Goal: Task Accomplishment & Management: Manage account settings

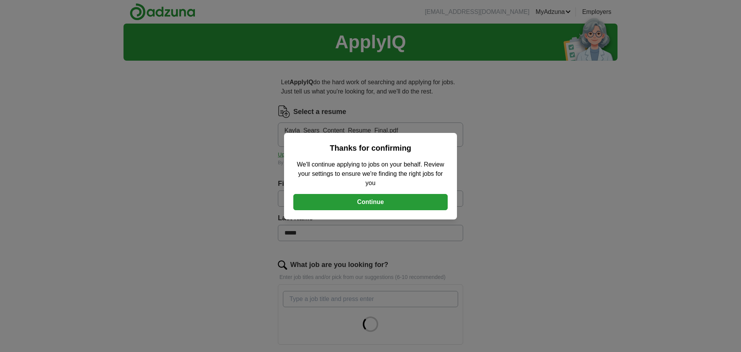
click at [348, 201] on button "Continue" at bounding box center [370, 202] width 154 height 16
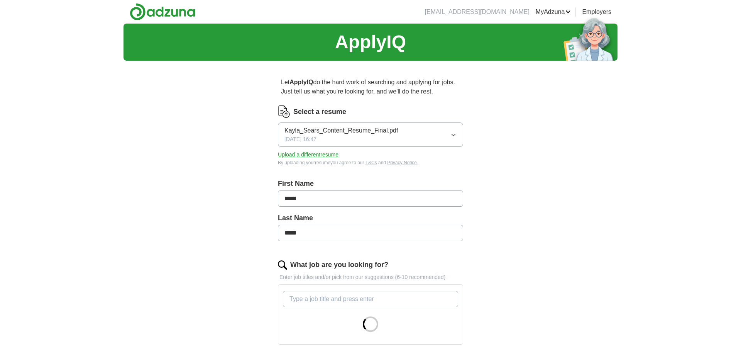
click at [454, 136] on icon "button" at bounding box center [453, 135] width 3 height 2
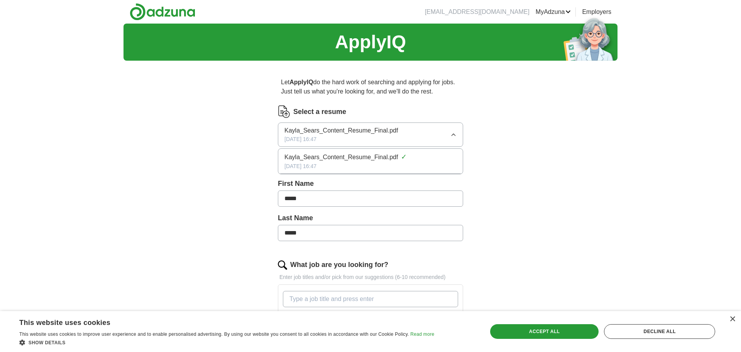
click at [252, 170] on div "Let ApplyIQ do the hard work of searching and applying for jobs. Just tell us w…" at bounding box center [370, 300] width 247 height 466
click at [316, 154] on button "Upload a different resume" at bounding box center [308, 155] width 61 height 8
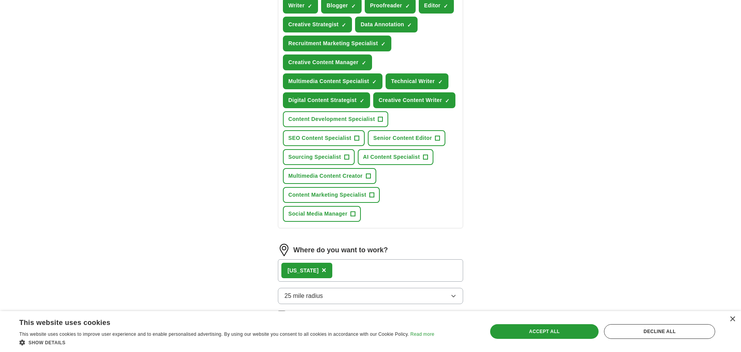
scroll to position [336, 0]
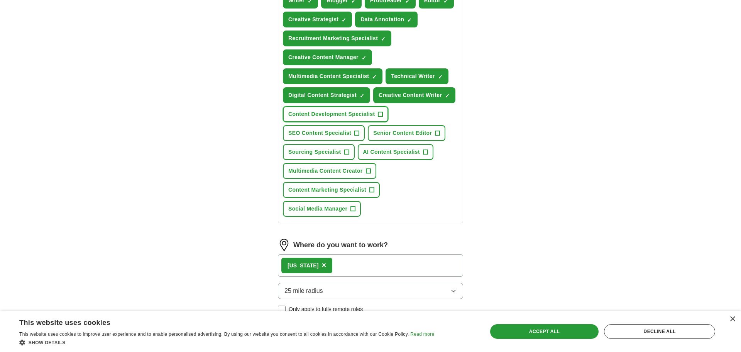
click at [387, 122] on button "Content Development Specialist +" at bounding box center [335, 114] width 105 height 16
click at [432, 137] on span "Senior Content Editor" at bounding box center [402, 133] width 59 height 8
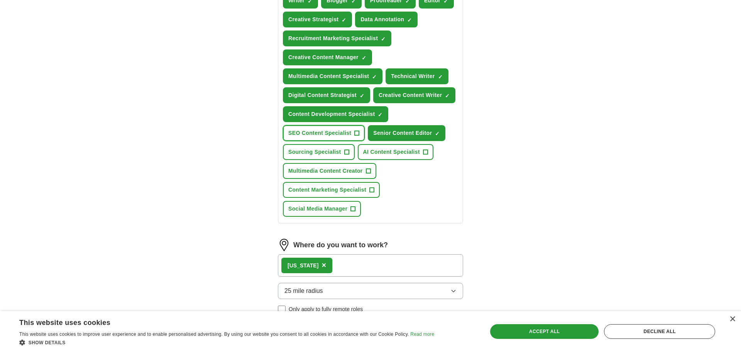
click at [337, 137] on span "SEO Content Specialist" at bounding box center [319, 133] width 63 height 8
click at [395, 156] on span "AI Content Specialist" at bounding box center [391, 152] width 57 height 8
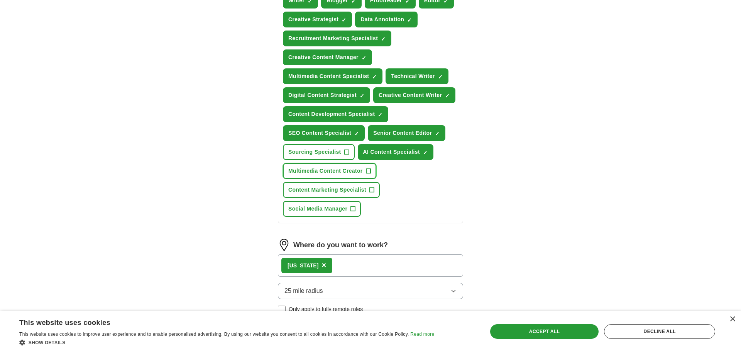
click at [333, 175] on span "Multimedia Content Creator" at bounding box center [325, 171] width 75 height 8
click at [337, 198] on button "Content Marketing Specialist +" at bounding box center [331, 190] width 97 height 16
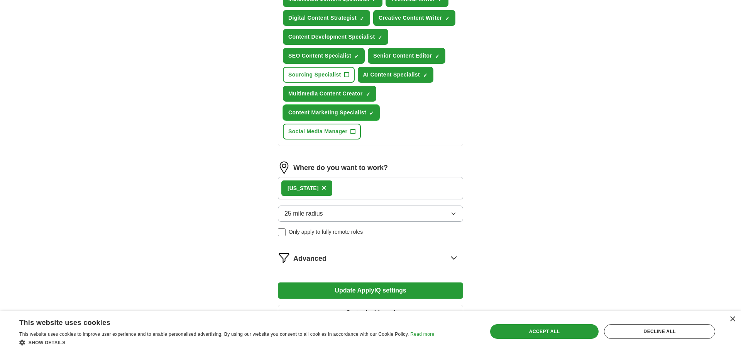
scroll to position [453, 0]
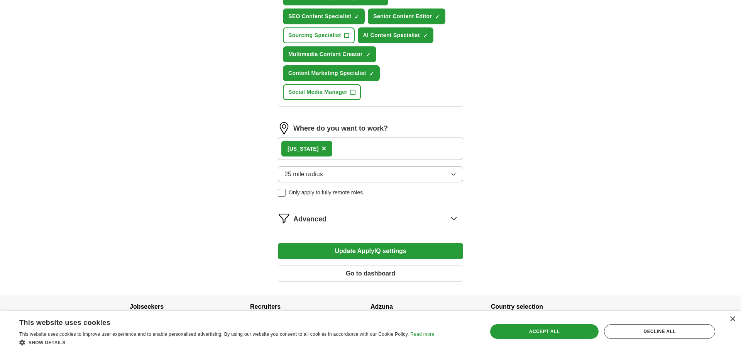
click at [339, 160] on div "[US_STATE] ×" at bounding box center [370, 148] width 185 height 22
click at [335, 160] on div "[US_STATE] ×" at bounding box center [370, 148] width 185 height 22
click at [319, 197] on span "Only apply to fully remote roles" at bounding box center [326, 192] width 74 height 8
click at [380, 259] on button "Update ApplyIQ settings" at bounding box center [370, 251] width 185 height 16
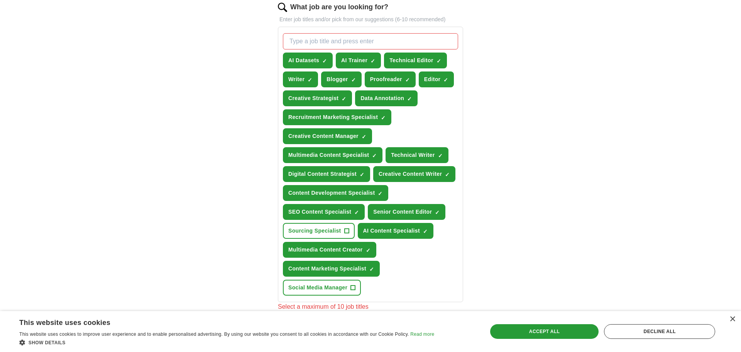
scroll to position [256, 0]
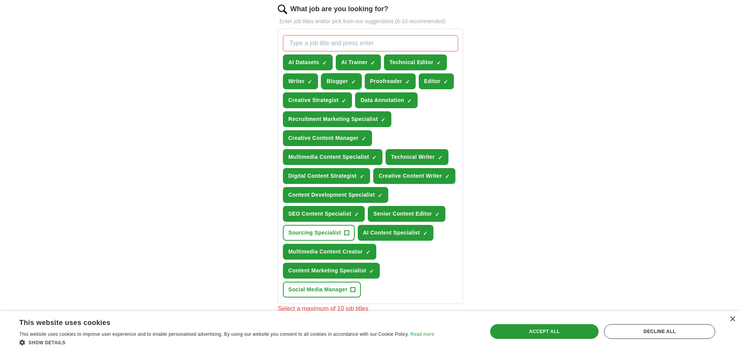
click at [0, 0] on span "×" at bounding box center [0, 0] width 0 height 0
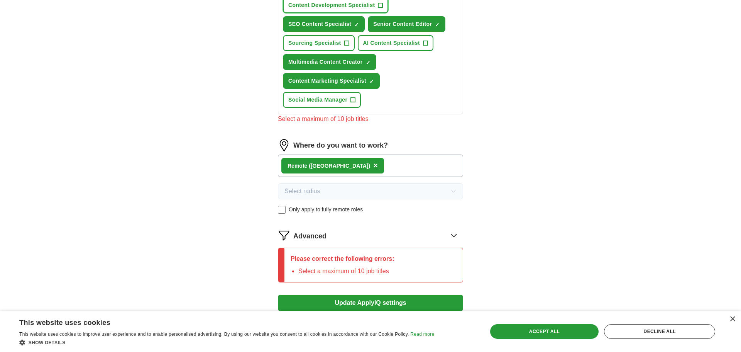
scroll to position [538, 0]
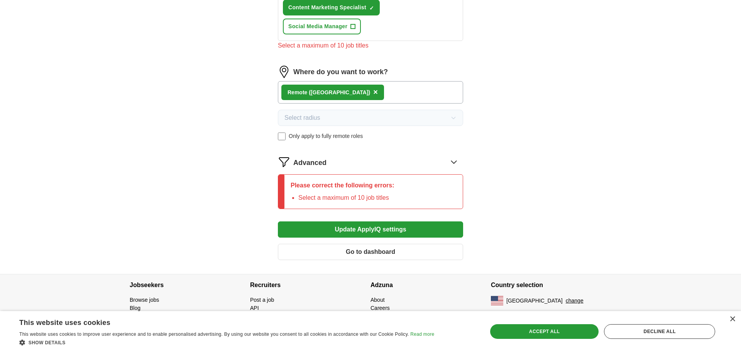
click at [328, 230] on button "Update ApplyIQ settings" at bounding box center [370, 229] width 185 height 16
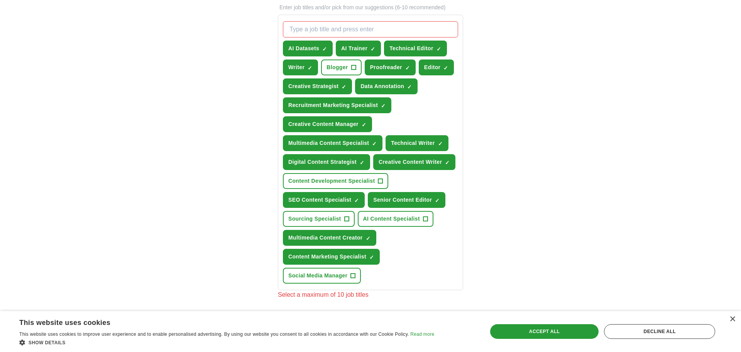
scroll to position [216, 0]
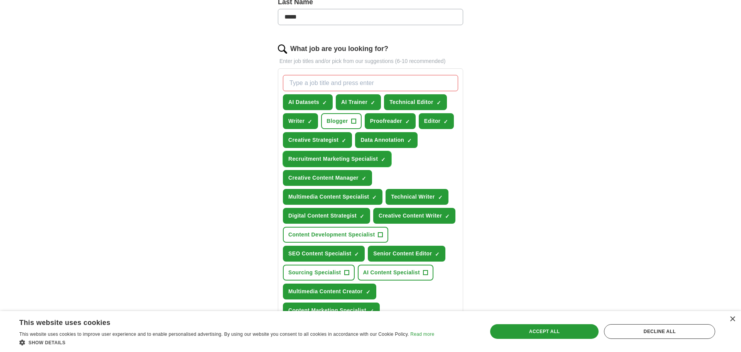
click at [0, 0] on span "×" at bounding box center [0, 0] width 0 height 0
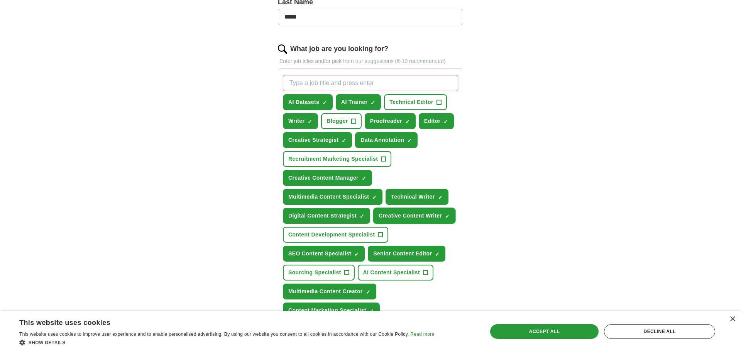
click at [0, 0] on span "×" at bounding box center [0, 0] width 0 height 0
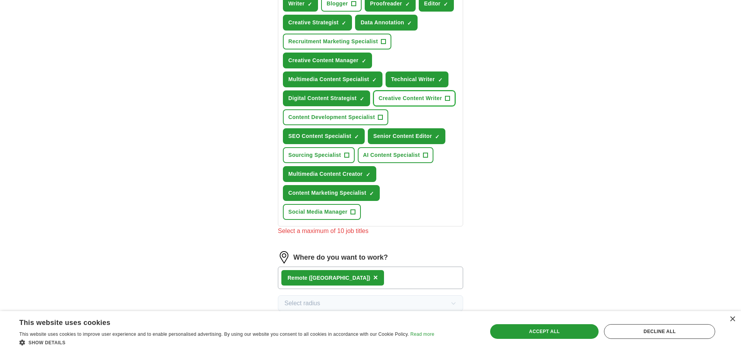
scroll to position [334, 0]
click at [0, 0] on span "×" at bounding box center [0, 0] width 0 height 0
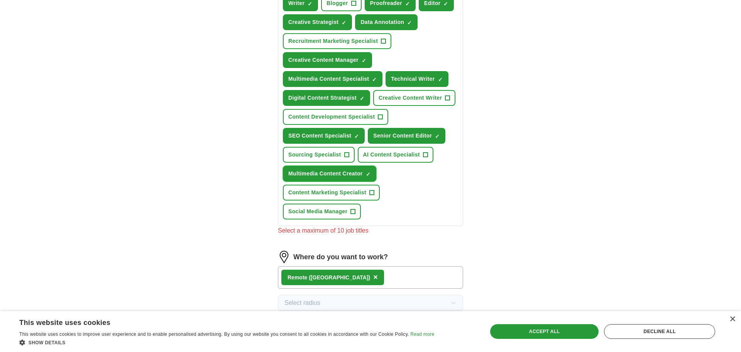
click at [0, 0] on span "×" at bounding box center [0, 0] width 0 height 0
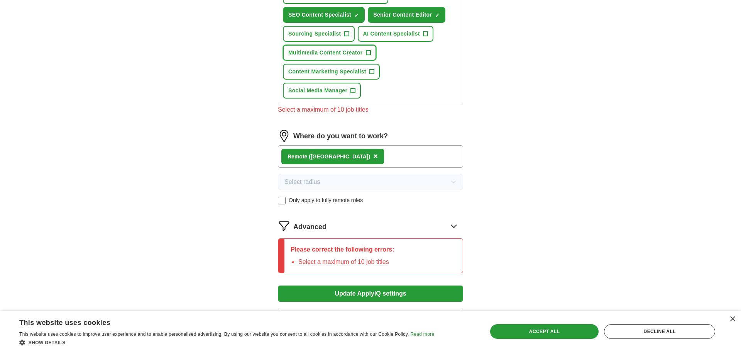
scroll to position [538, 0]
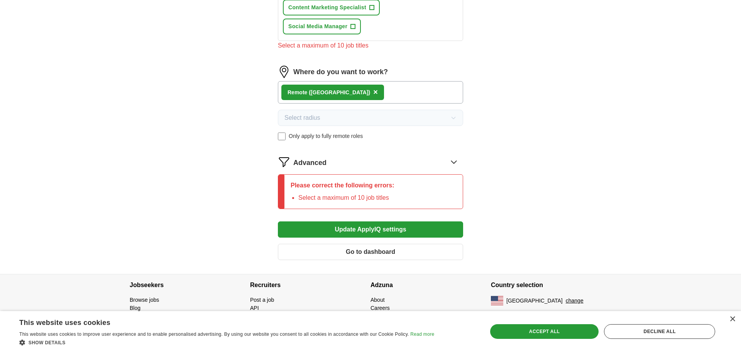
click at [372, 227] on button "Update ApplyIQ settings" at bounding box center [370, 229] width 185 height 16
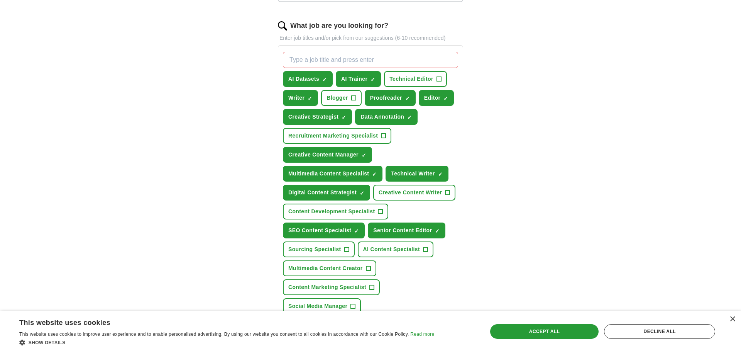
scroll to position [239, 0]
click at [431, 234] on span "Senior Content Editor" at bounding box center [402, 230] width 59 height 8
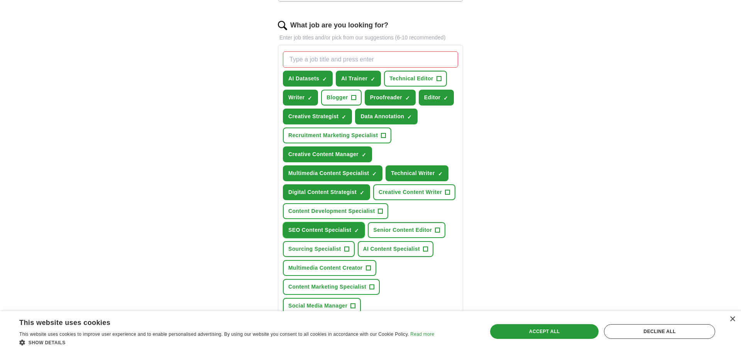
click at [351, 234] on span "SEO Content Specialist" at bounding box center [319, 230] width 63 height 8
click at [365, 198] on button "Digital Content Strategist ✓ ×" at bounding box center [326, 192] width 87 height 16
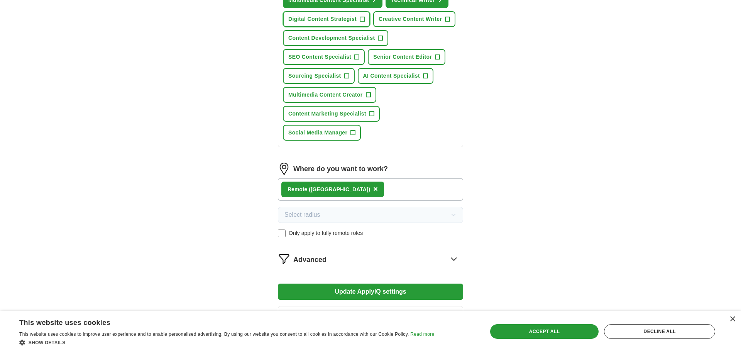
scroll to position [494, 0]
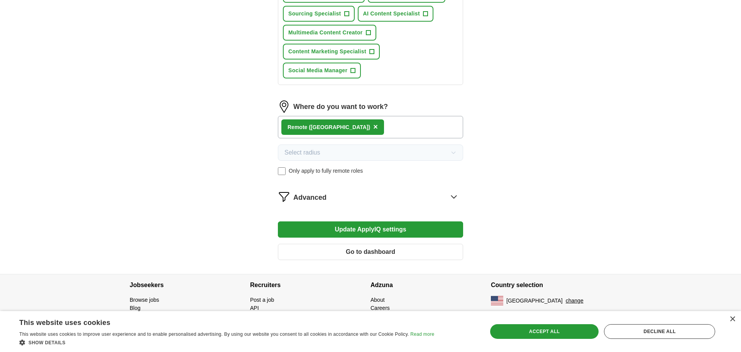
click at [390, 230] on button "Update ApplyIQ settings" at bounding box center [370, 229] width 185 height 16
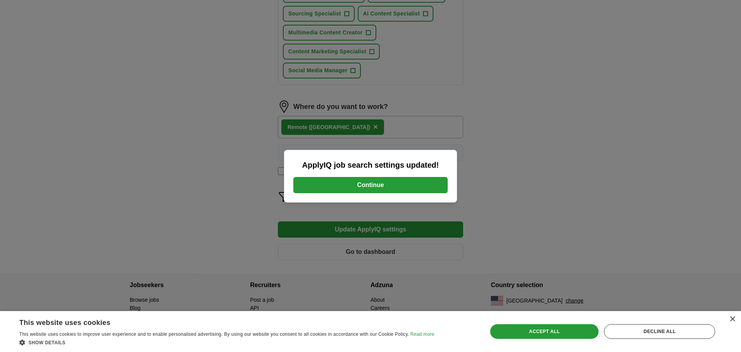
click at [416, 185] on button "Continue" at bounding box center [370, 185] width 154 height 16
